Goal: Information Seeking & Learning: Learn about a topic

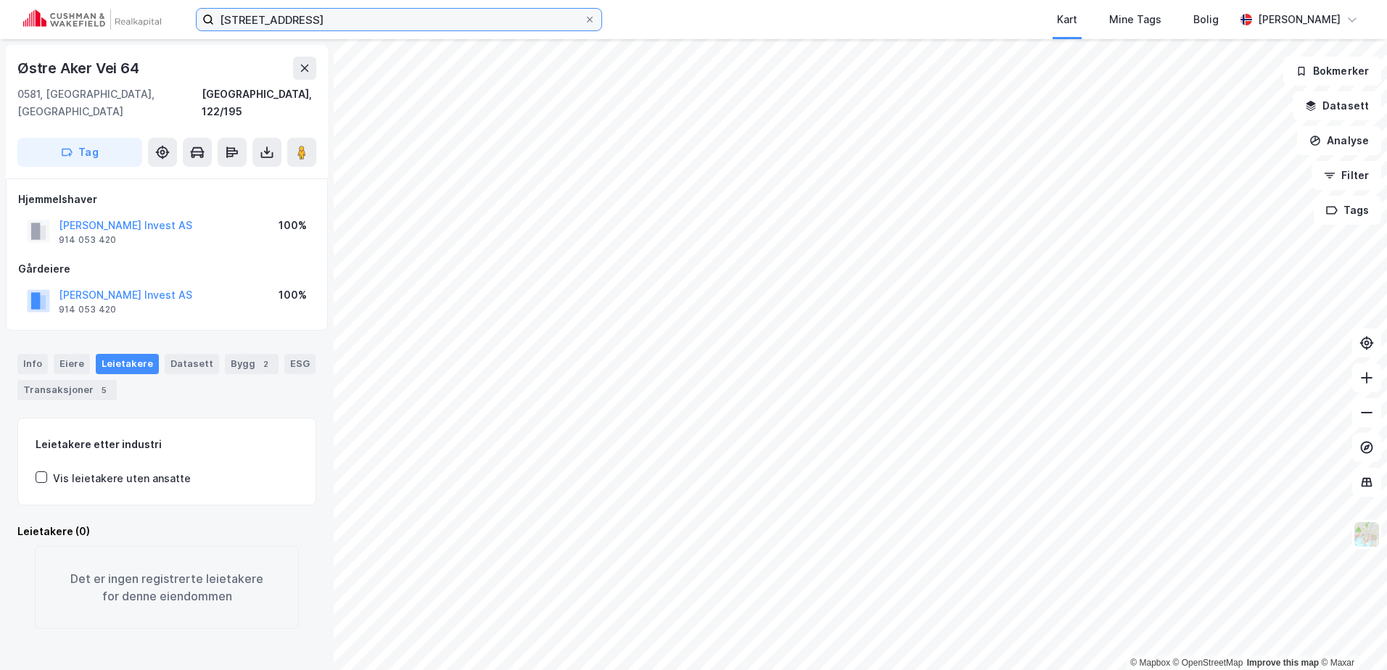
click at [312, 16] on input "[STREET_ADDRESS]" at bounding box center [399, 20] width 370 height 22
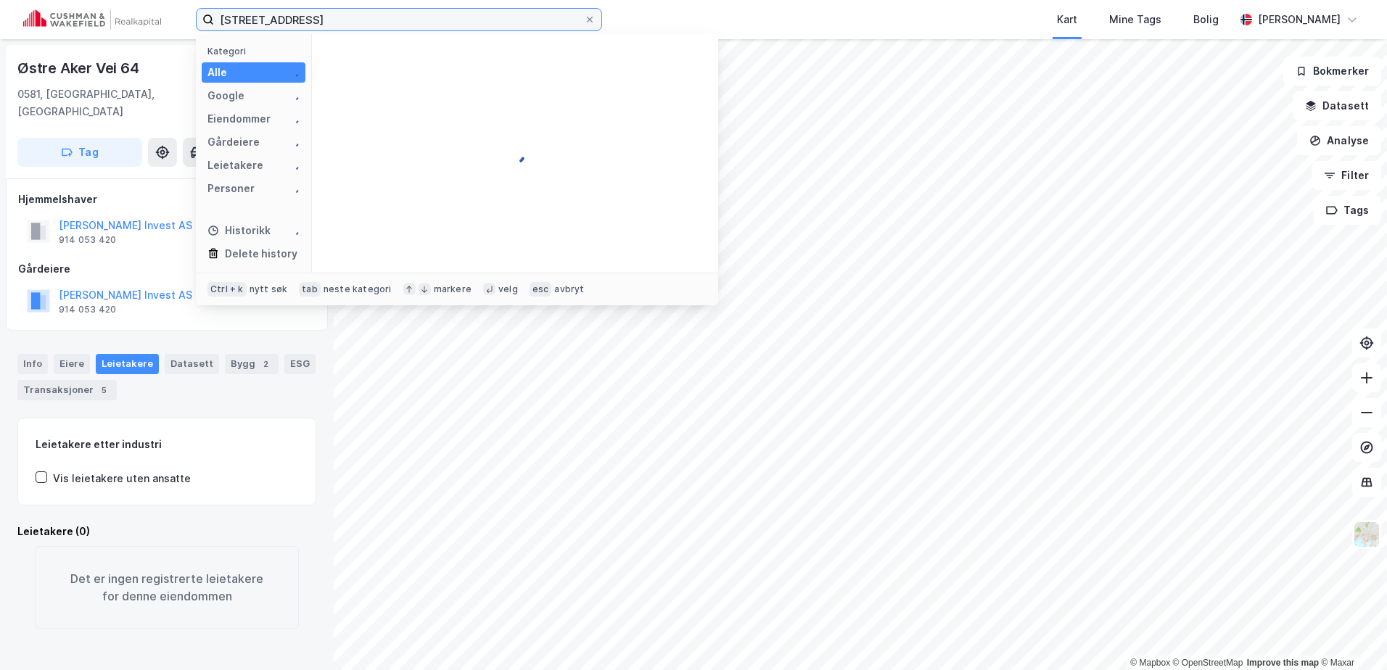
type input "[STREET_ADDRESS]"
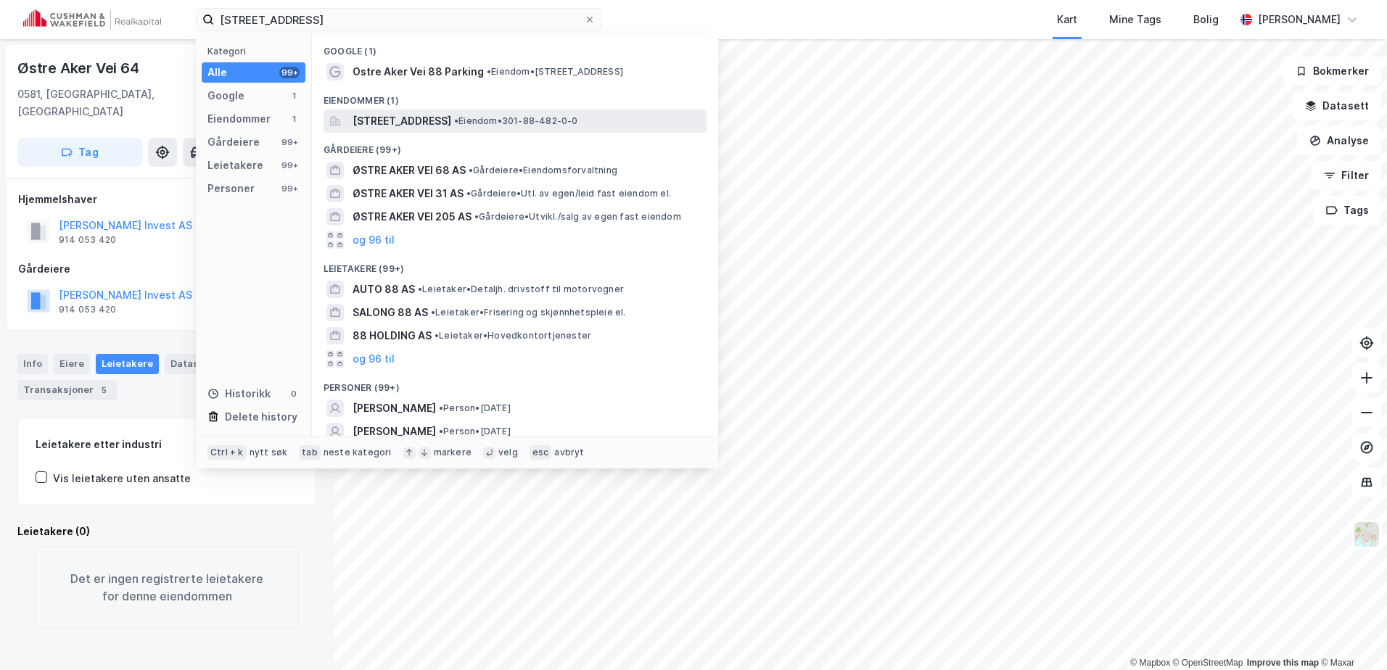
click at [450, 114] on span "[STREET_ADDRESS]" at bounding box center [401, 120] width 99 height 17
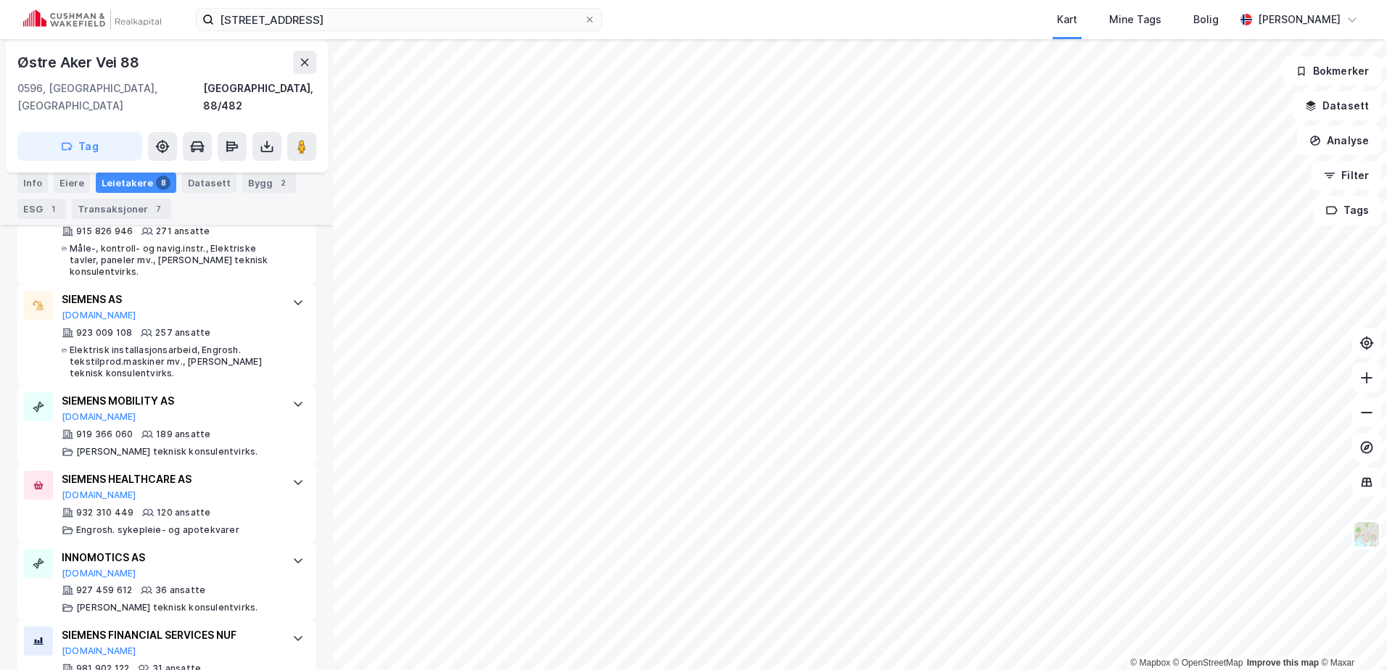
scroll to position [218, 0]
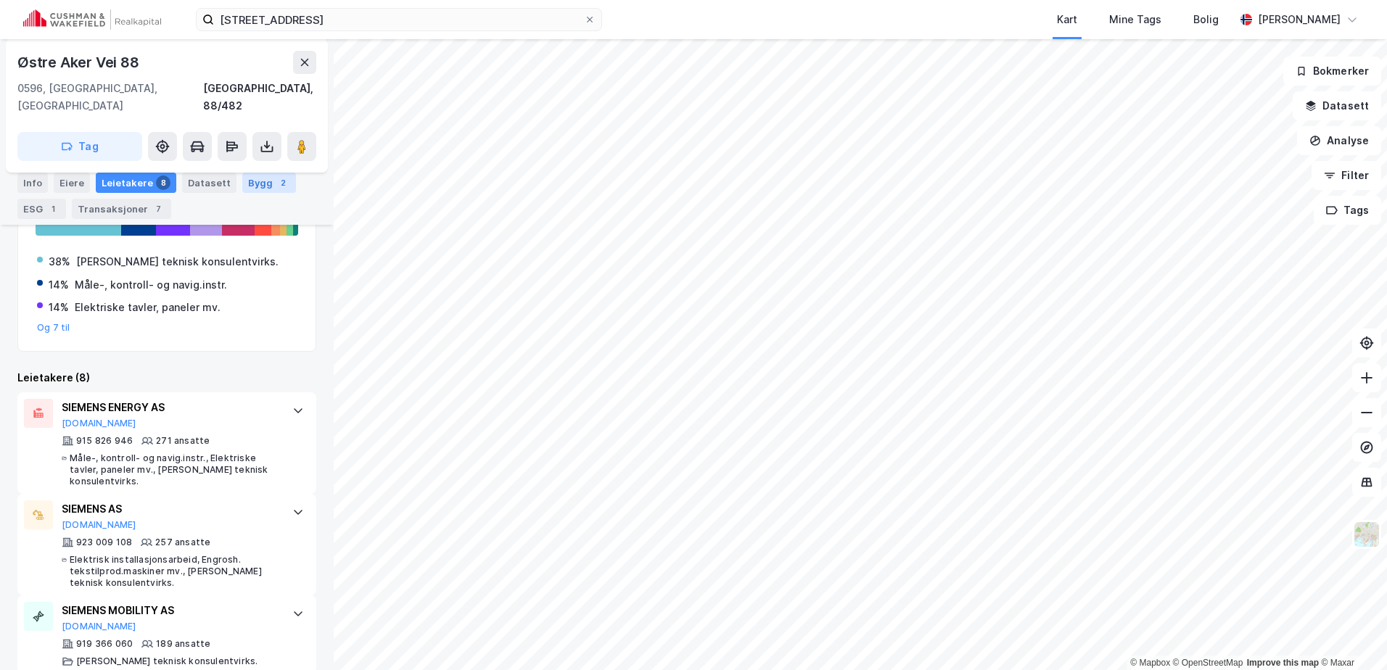
click at [255, 181] on div "Bygg 2" at bounding box center [269, 183] width 54 height 20
